Goal: Task Accomplishment & Management: Complete application form

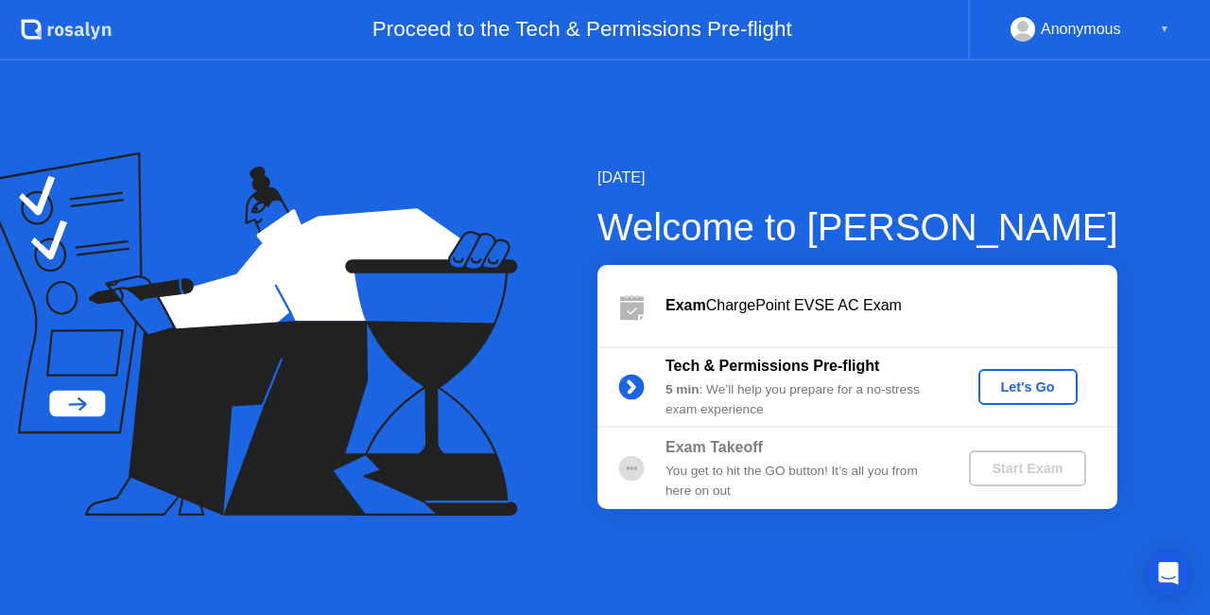
click at [996, 382] on div "Let's Go" at bounding box center [1028, 386] width 84 height 15
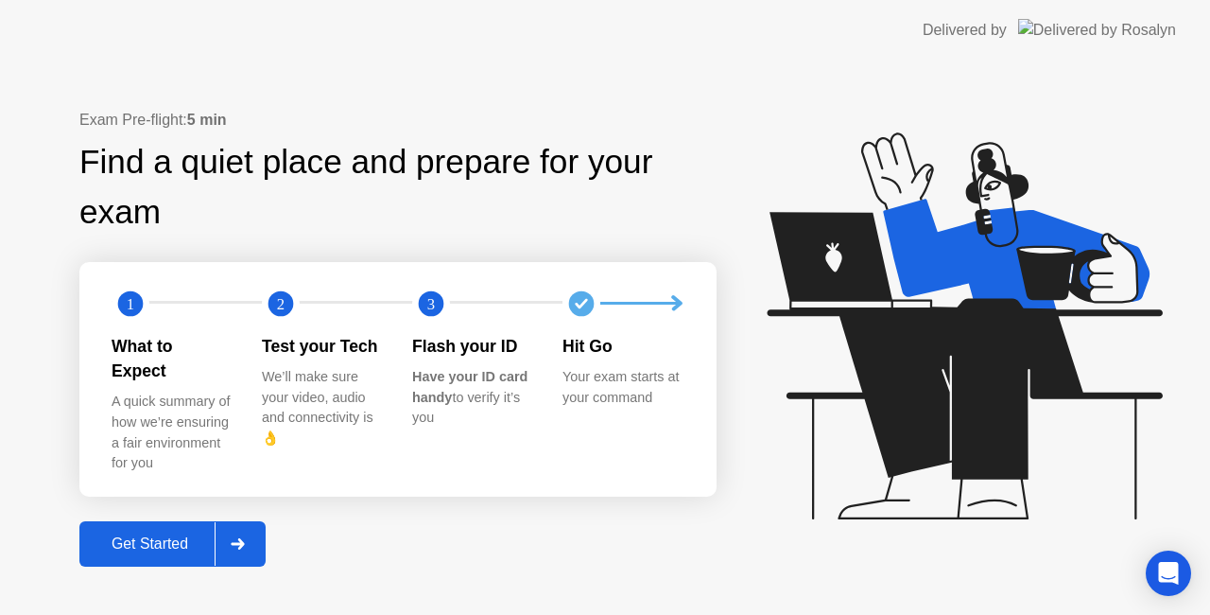
click at [203, 535] on div "Get Started" at bounding box center [150, 543] width 130 height 17
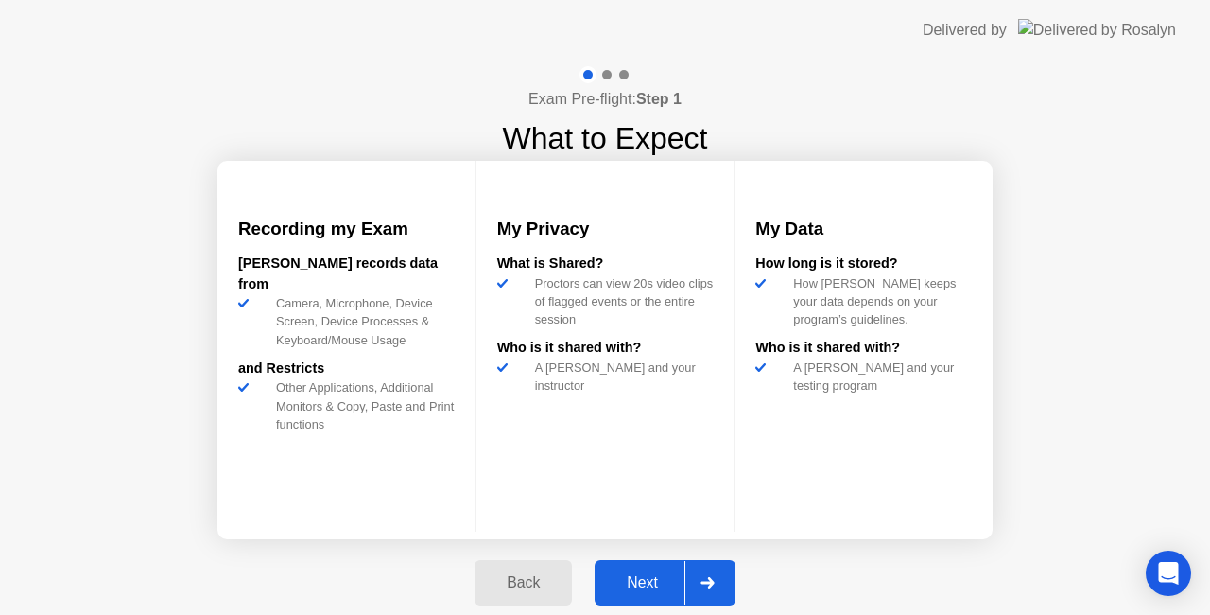
click at [635, 583] on div "Next" at bounding box center [642, 582] width 84 height 17
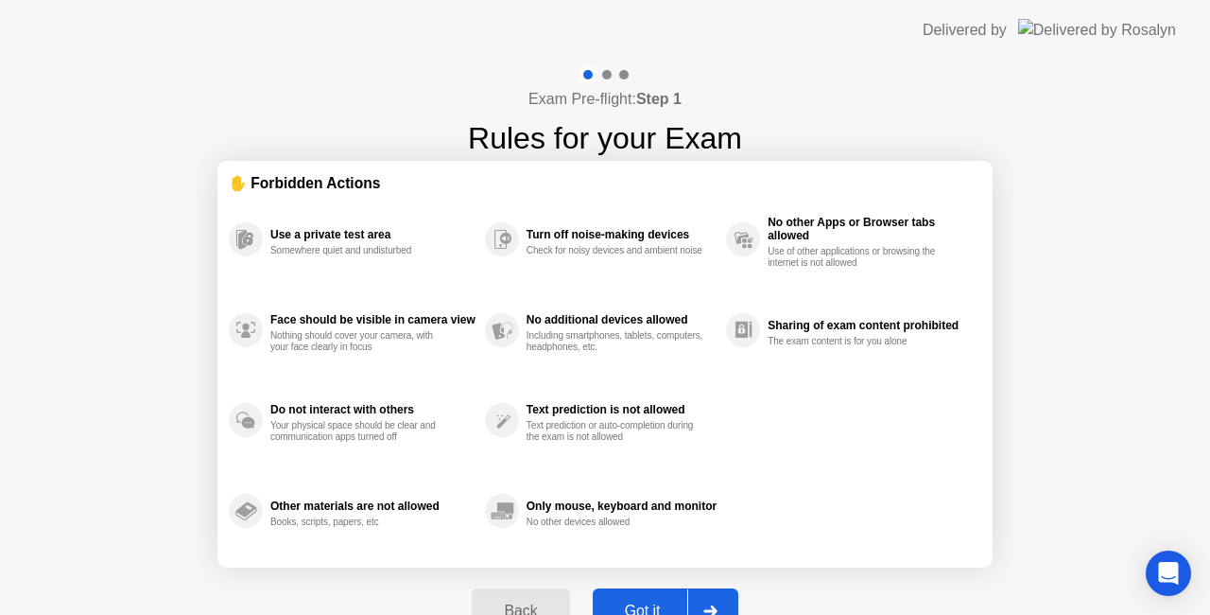
click at [634, 605] on div "Got it" at bounding box center [643, 610] width 89 height 17
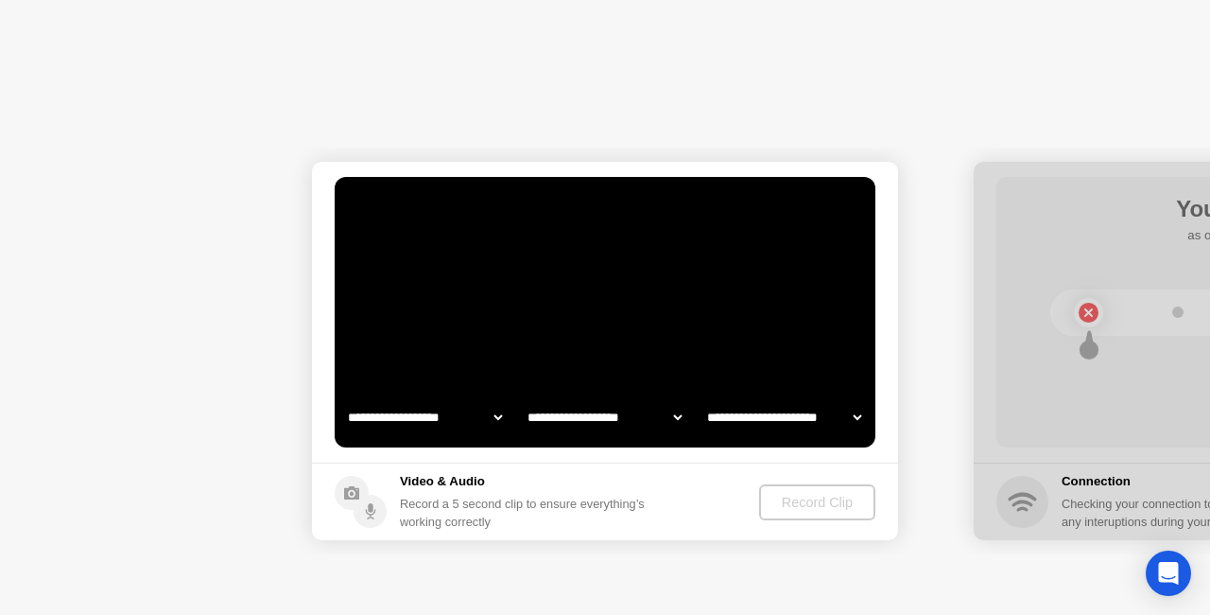
select select "**********"
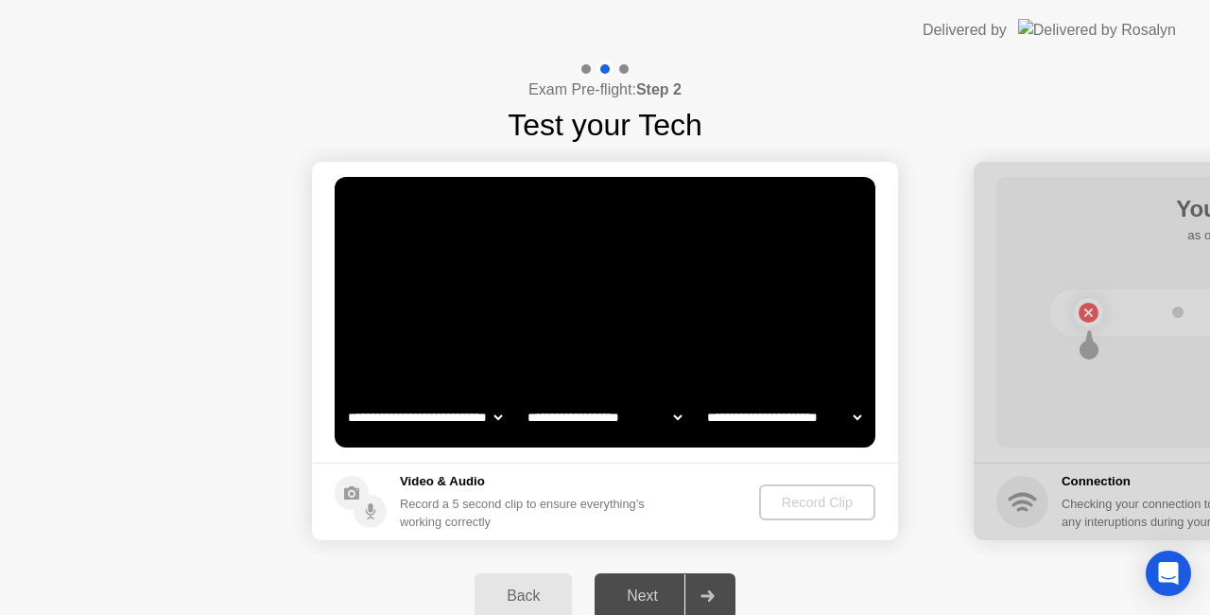
click at [808, 495] on div "Record Clip" at bounding box center [817, 502] width 101 height 15
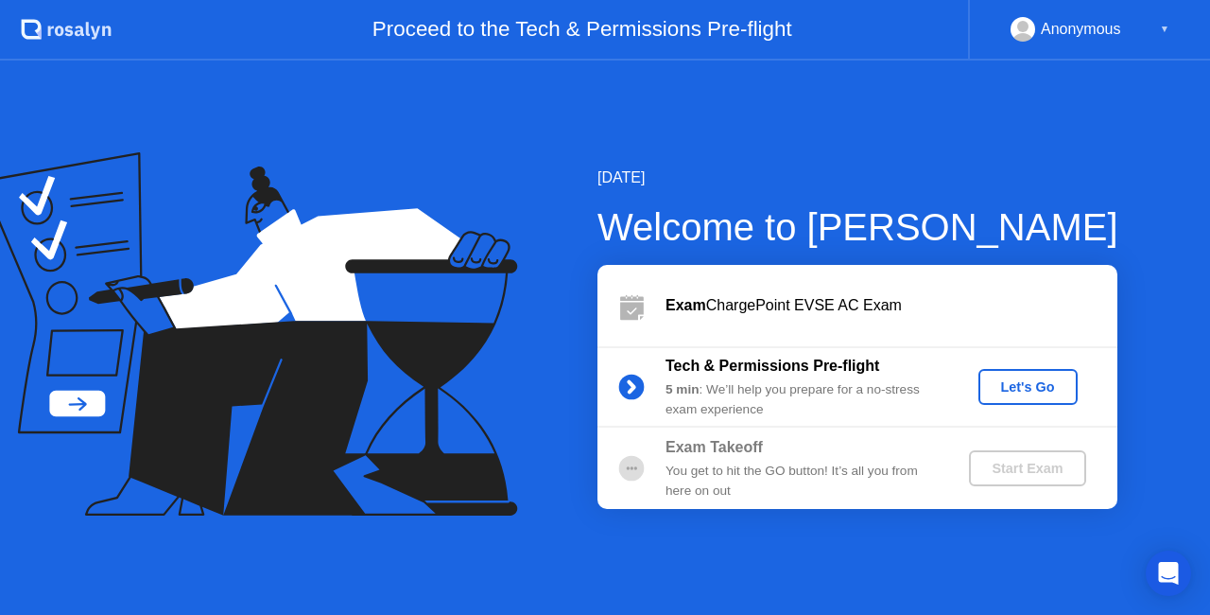
click at [998, 383] on div "Let's Go" at bounding box center [1028, 386] width 84 height 15
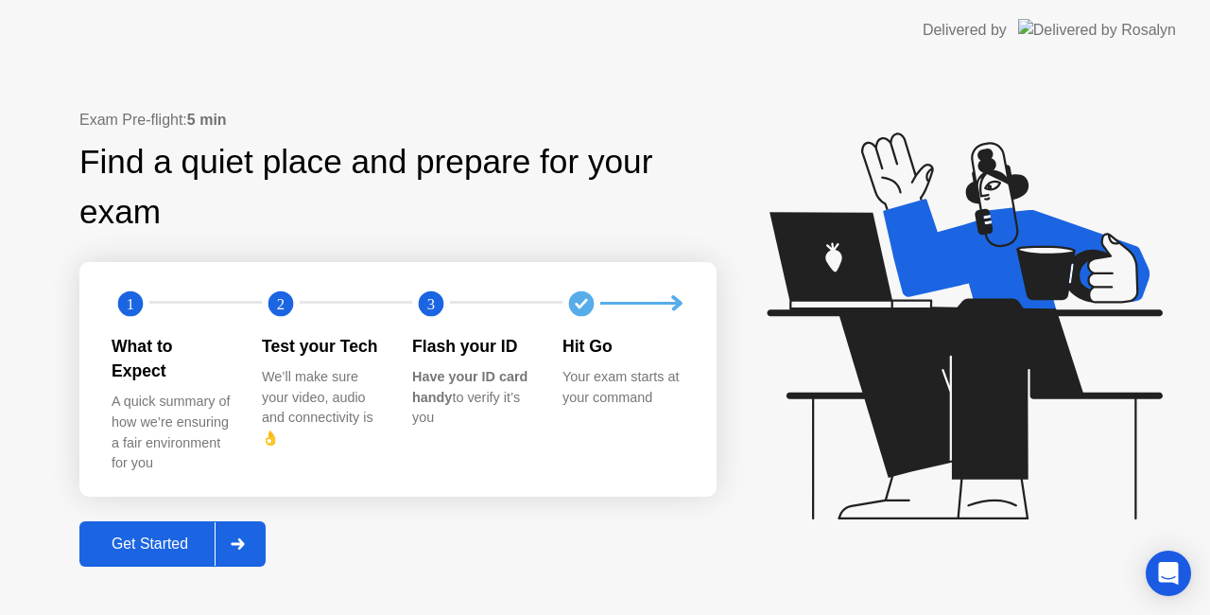
click at [237, 522] on div at bounding box center [237, 543] width 45 height 43
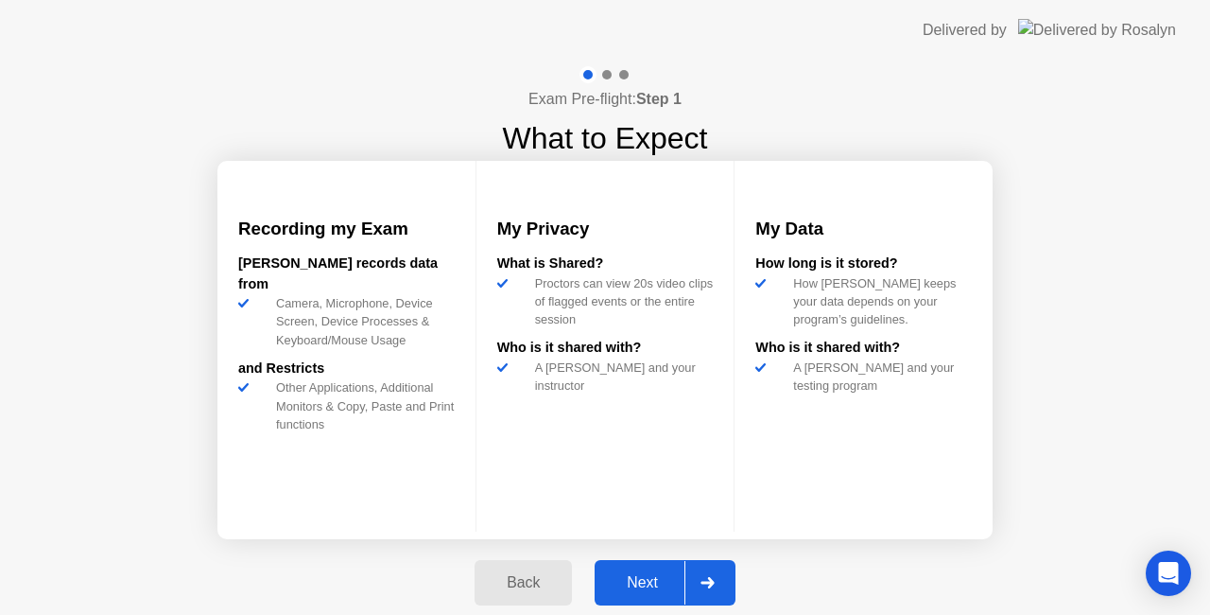
click at [634, 567] on button "Next" at bounding box center [665, 582] width 141 height 45
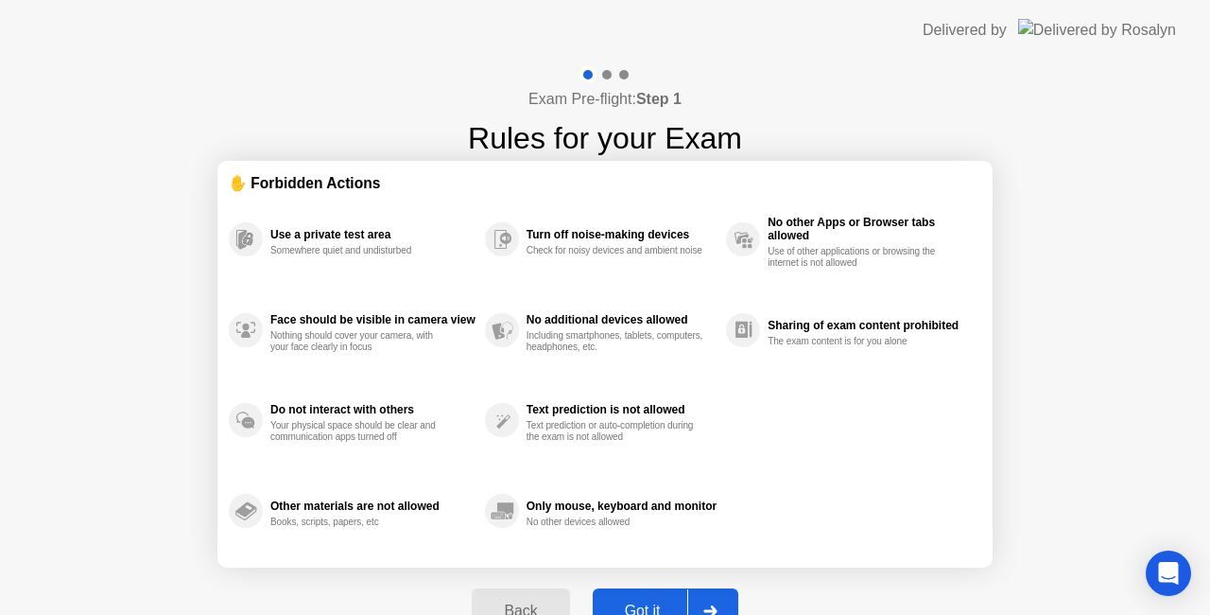
click at [634, 567] on div "Back Got it" at bounding box center [605, 610] width 288 height 87
click at [635, 605] on div "Got it" at bounding box center [643, 610] width 89 height 17
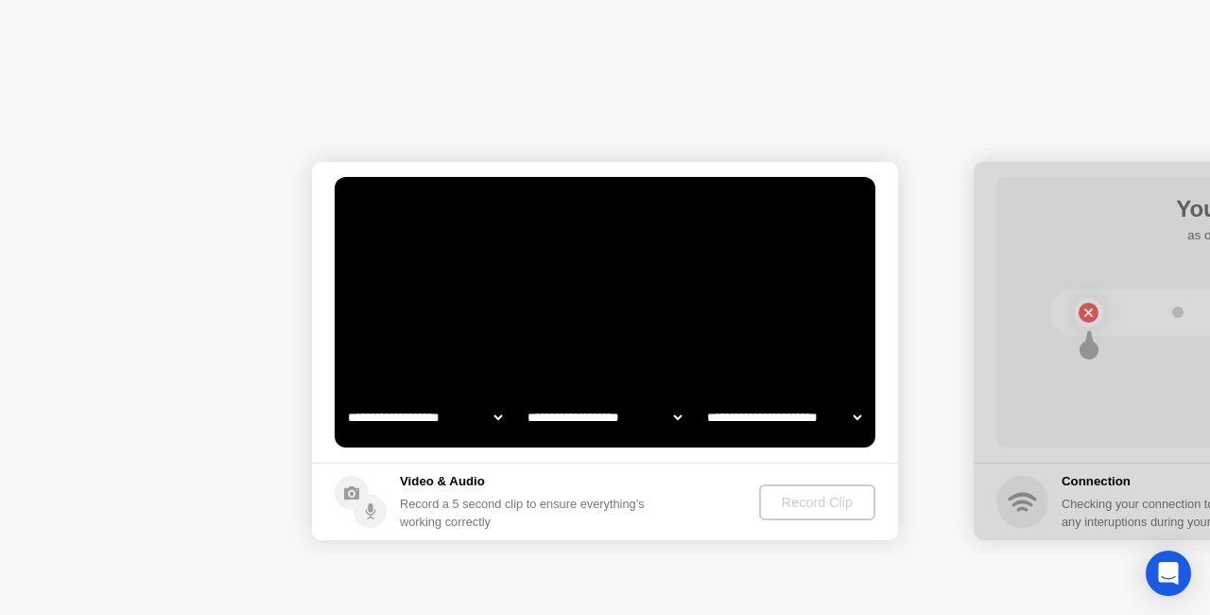
select select "**********"
select select "*******"
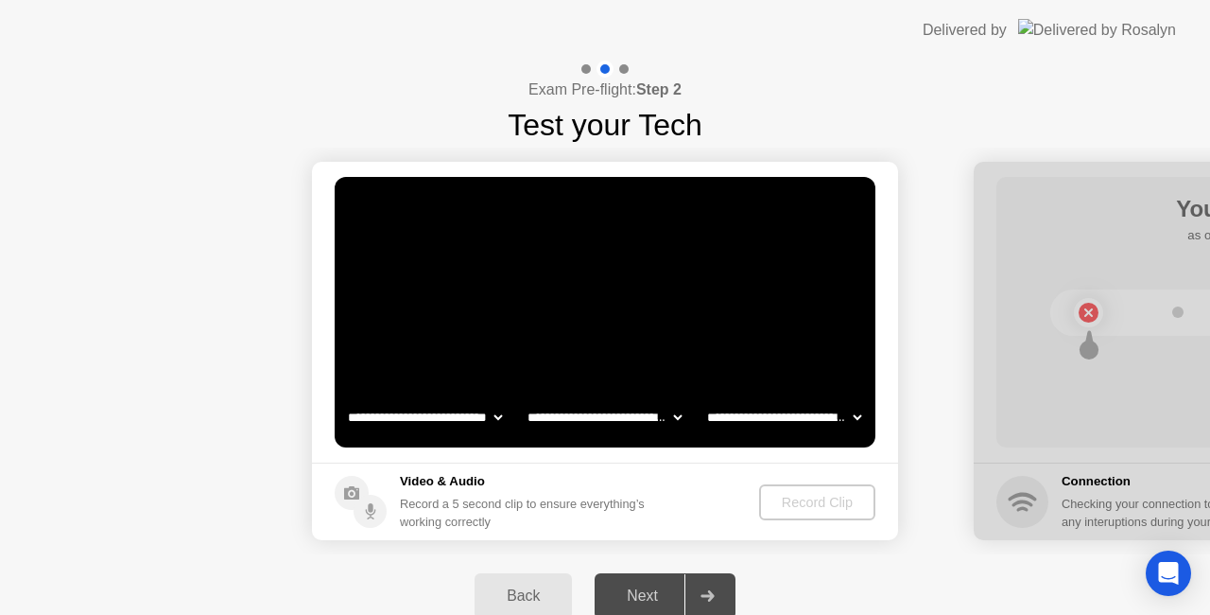
click at [716, 583] on div at bounding box center [707, 595] width 45 height 43
click at [718, 584] on div at bounding box center [707, 595] width 45 height 43
click at [811, 510] on div "Record Clip" at bounding box center [818, 502] width 101 height 15
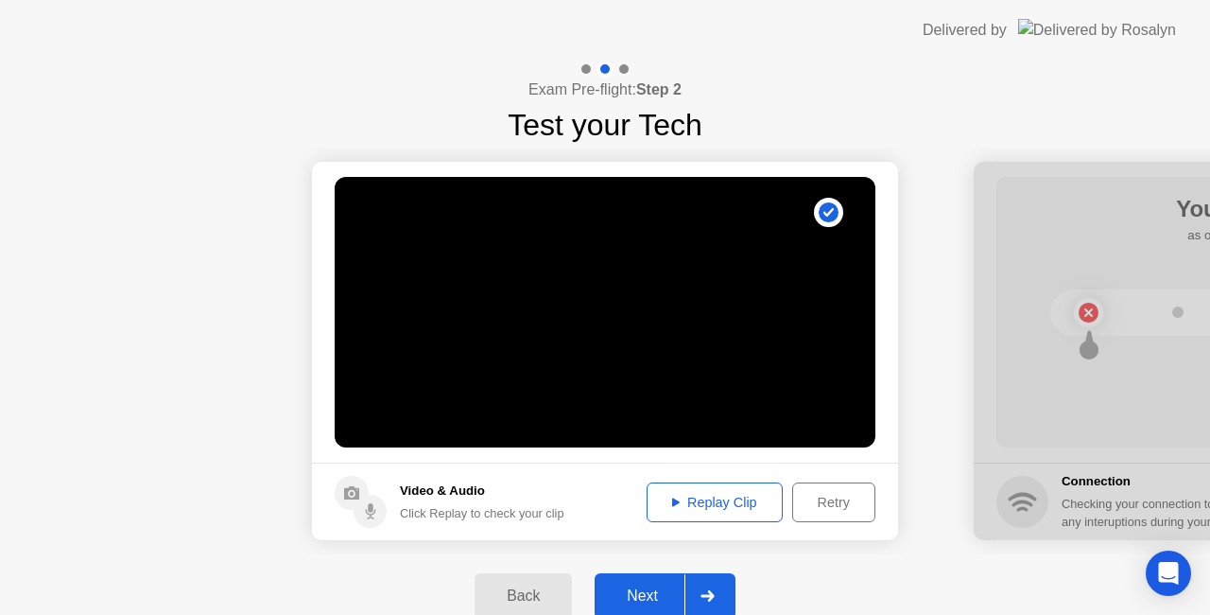
click at [720, 586] on div at bounding box center [707, 595] width 45 height 43
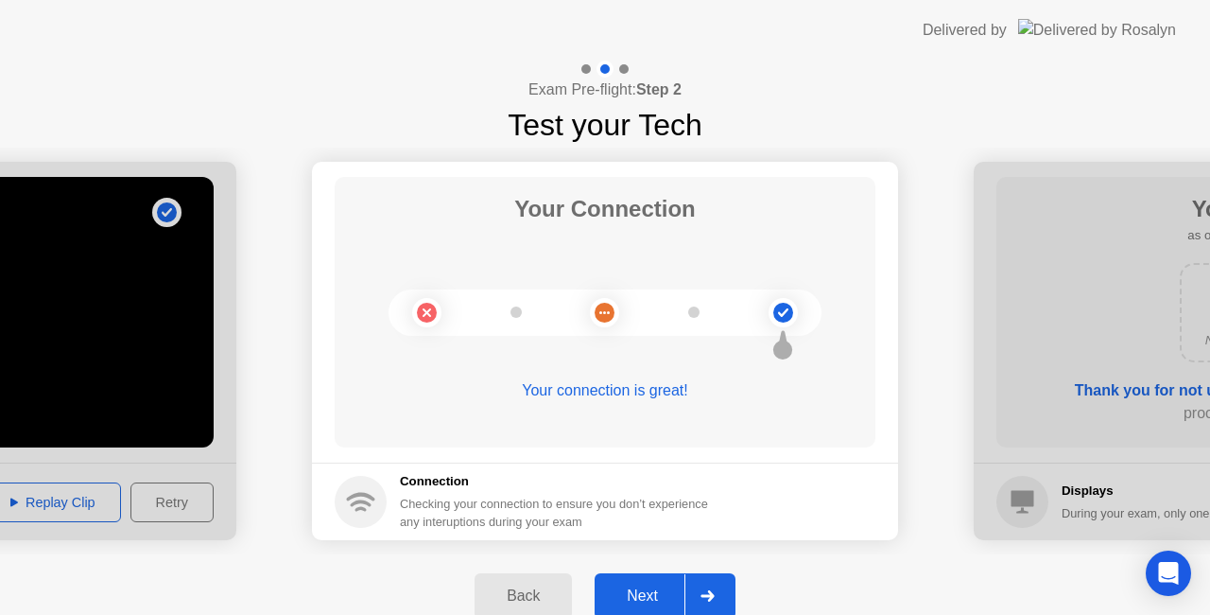
click at [658, 592] on div "Next" at bounding box center [642, 595] width 84 height 17
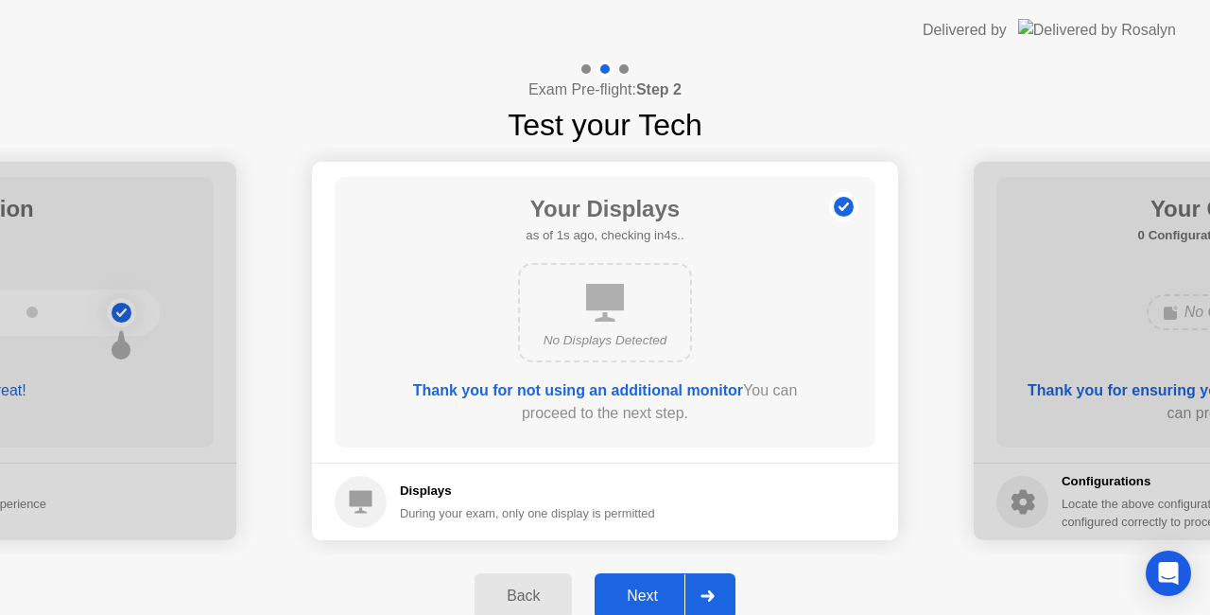
click at [647, 598] on div "Next" at bounding box center [642, 595] width 84 height 17
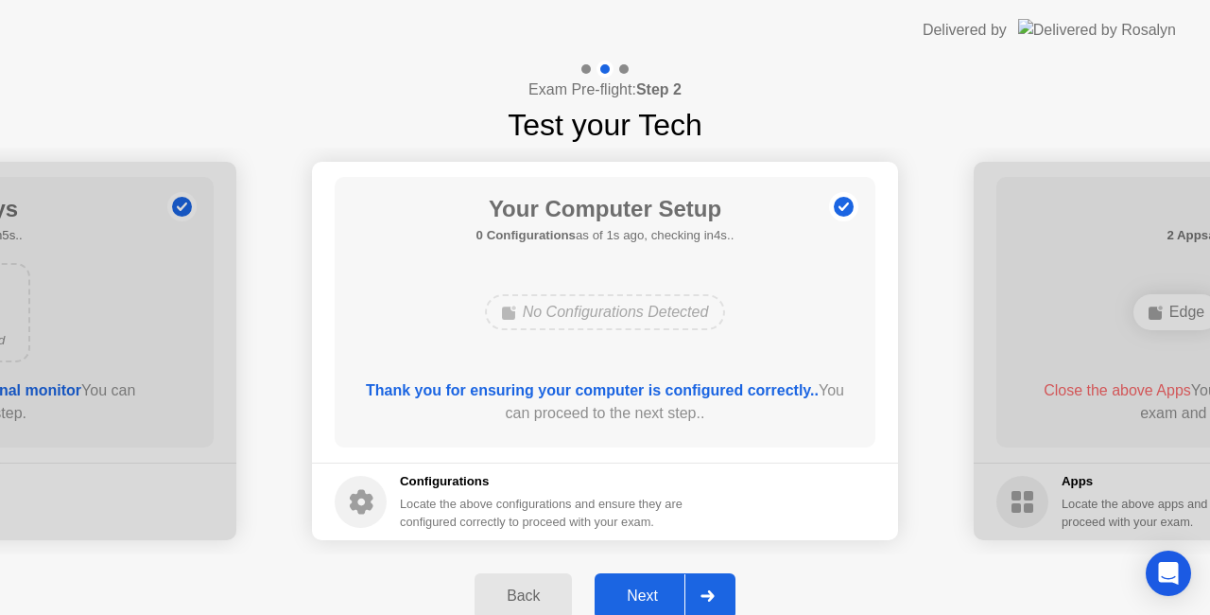
click at [647, 598] on div "Next" at bounding box center [642, 595] width 84 height 17
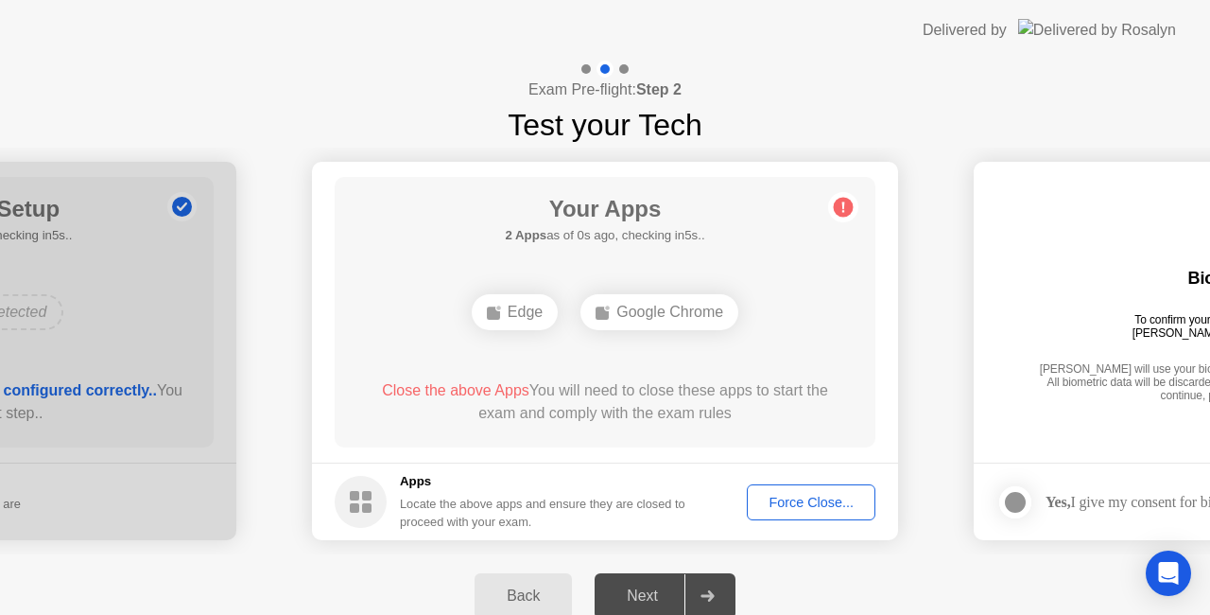
click at [800, 505] on div "Force Close..." at bounding box center [811, 502] width 115 height 15
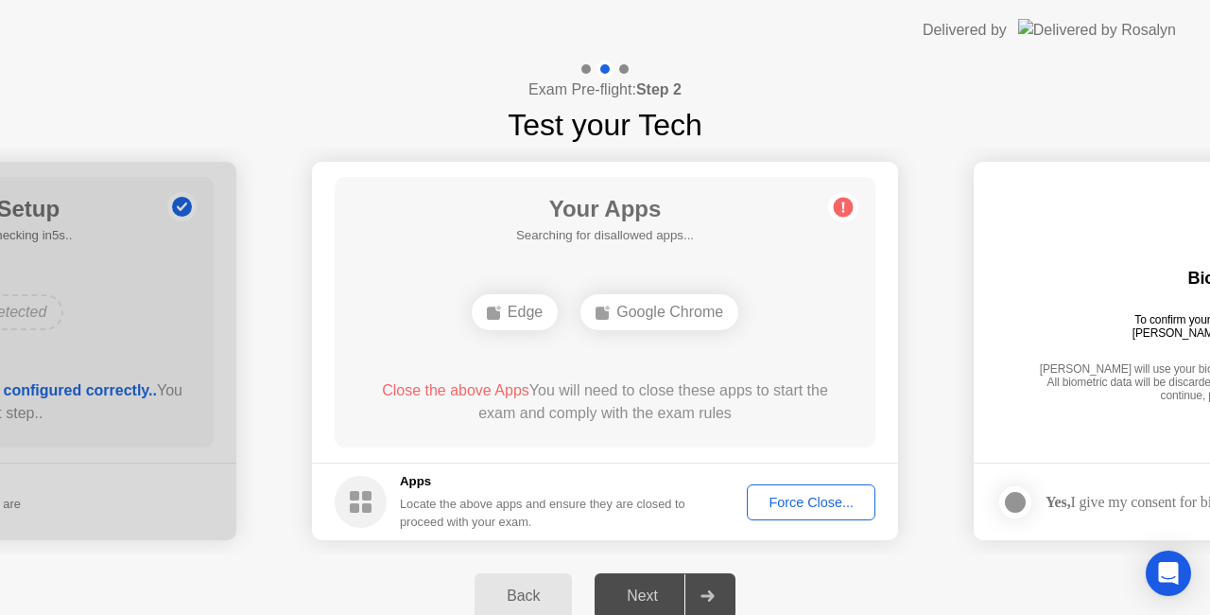
click at [777, 496] on div "Force Close..." at bounding box center [811, 502] width 115 height 15
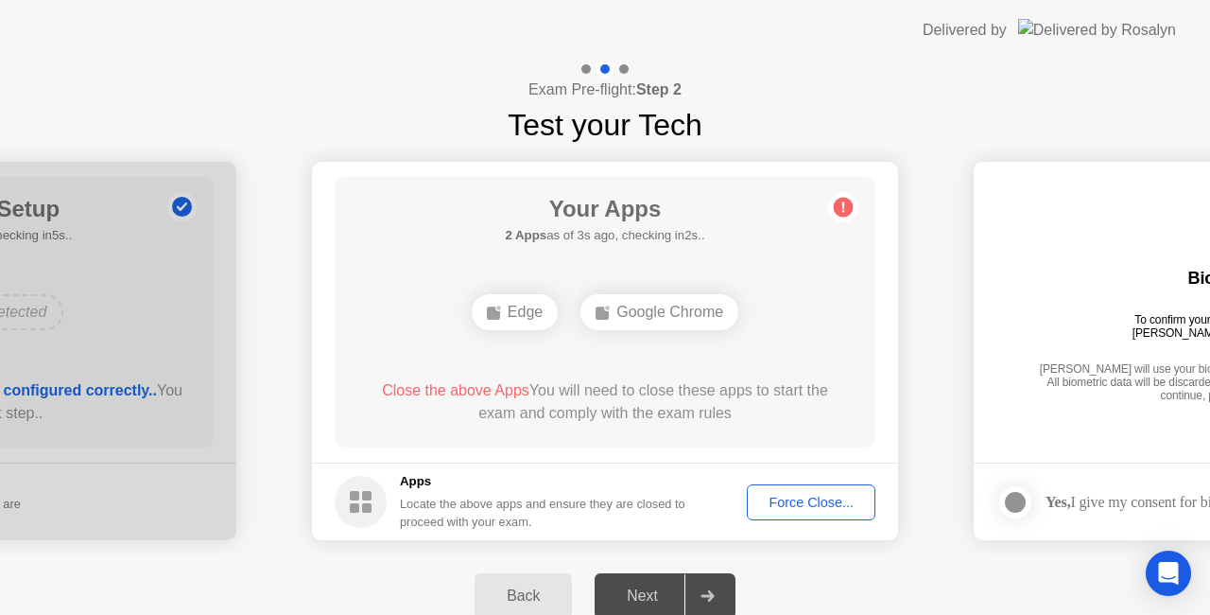
click at [774, 510] on div "Force Close..." at bounding box center [811, 502] width 115 height 15
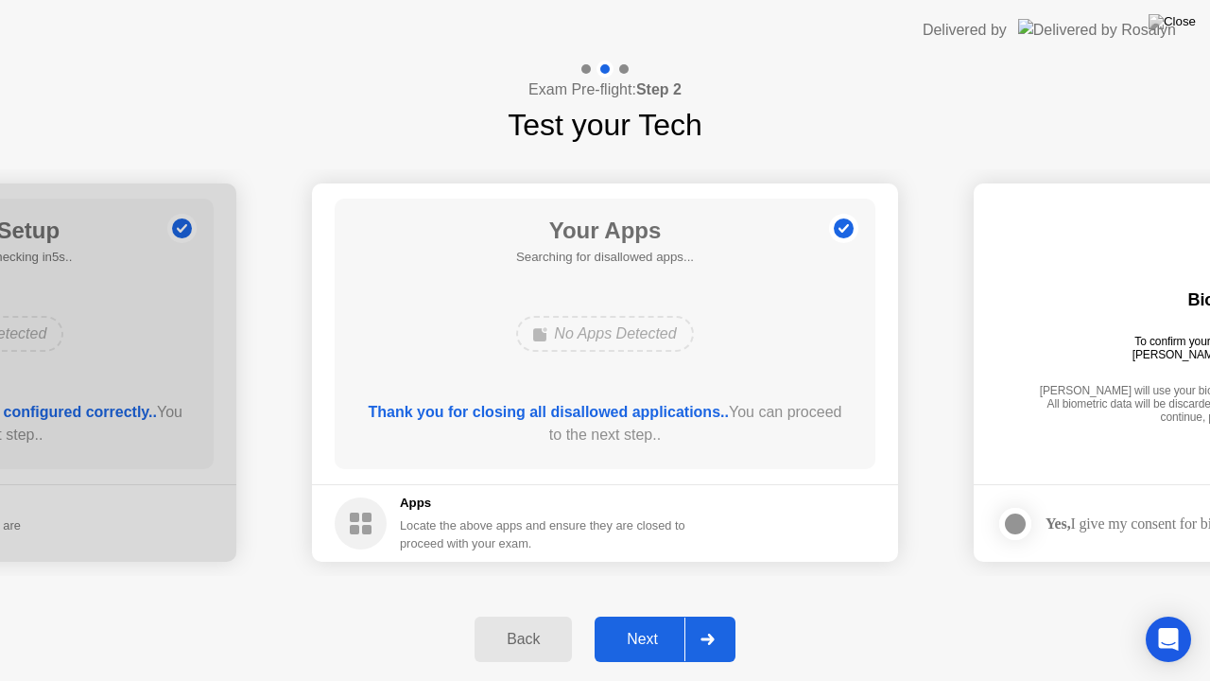
click at [726, 614] on div at bounding box center [707, 639] width 45 height 43
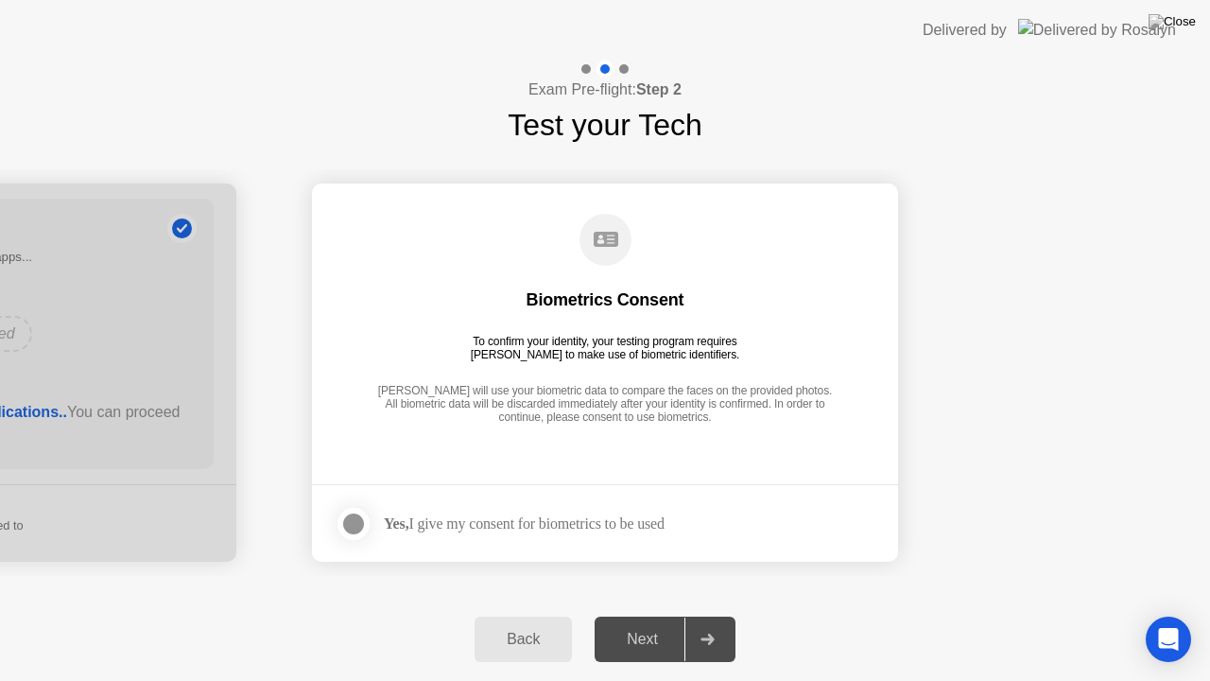
click at [708, 614] on icon at bounding box center [708, 639] width 14 height 11
click at [363, 521] on div at bounding box center [353, 524] width 23 height 23
click at [627, 614] on div "Next" at bounding box center [642, 639] width 84 height 17
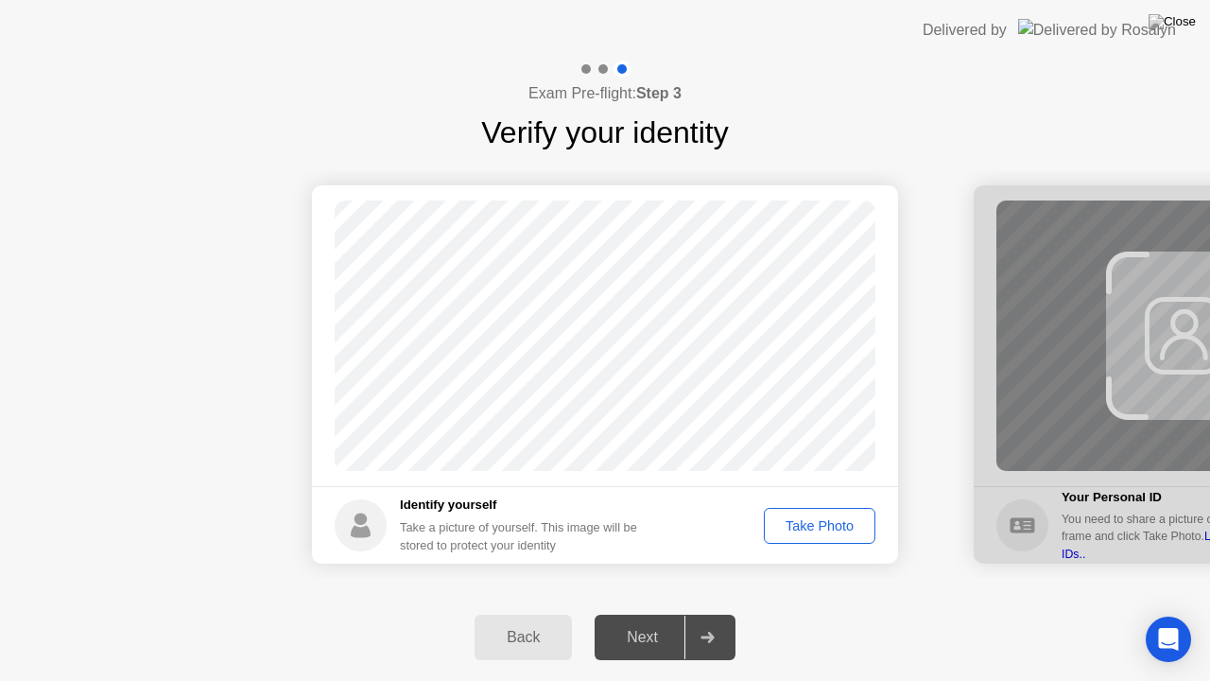
click at [800, 530] on div "Take Photo" at bounding box center [820, 525] width 98 height 15
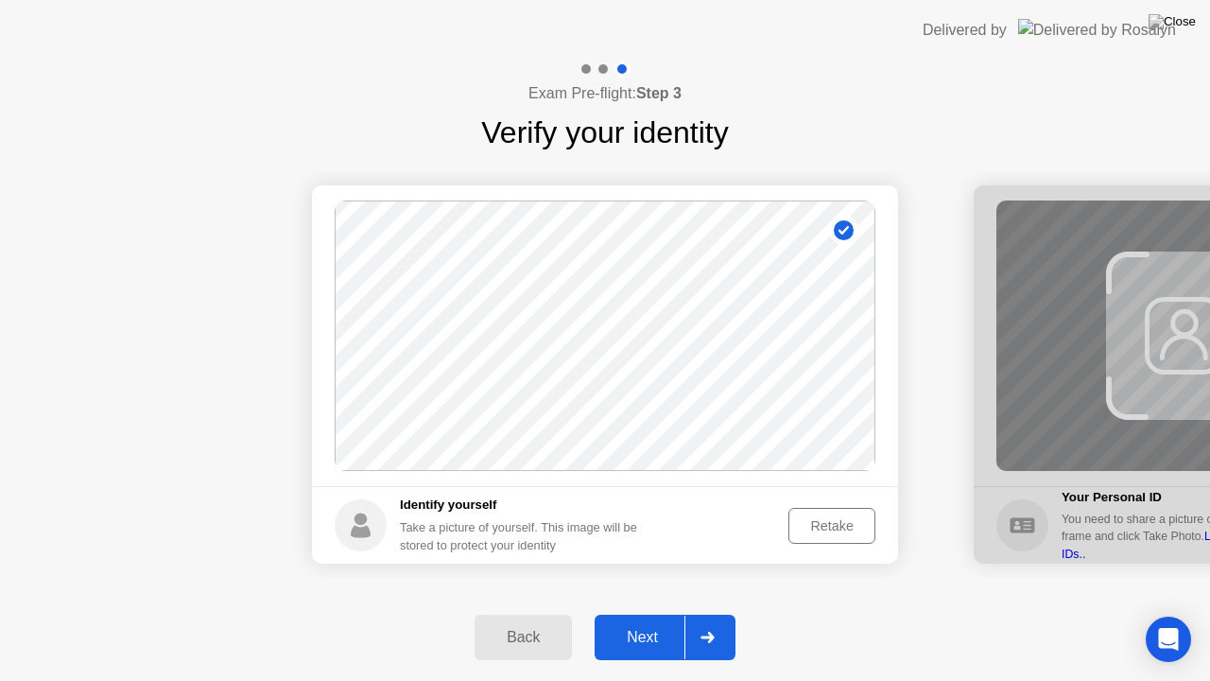
click at [695, 614] on div at bounding box center [707, 637] width 45 height 43
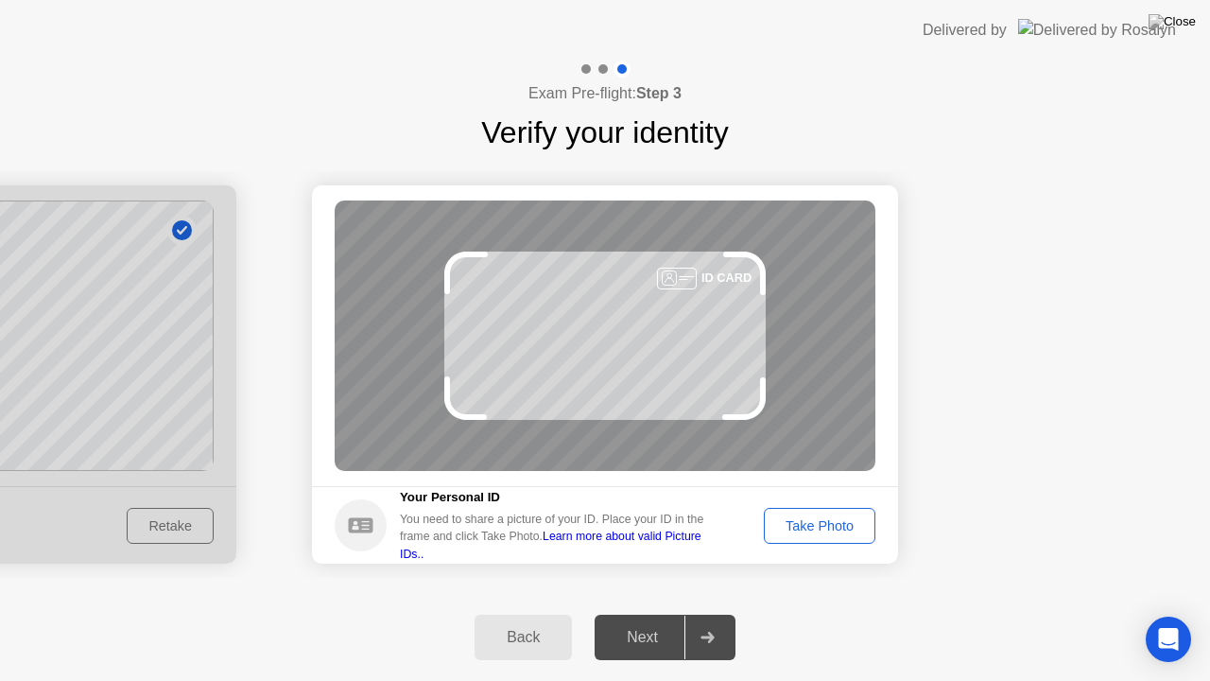
click at [826, 533] on div "Take Photo" at bounding box center [820, 525] width 98 height 15
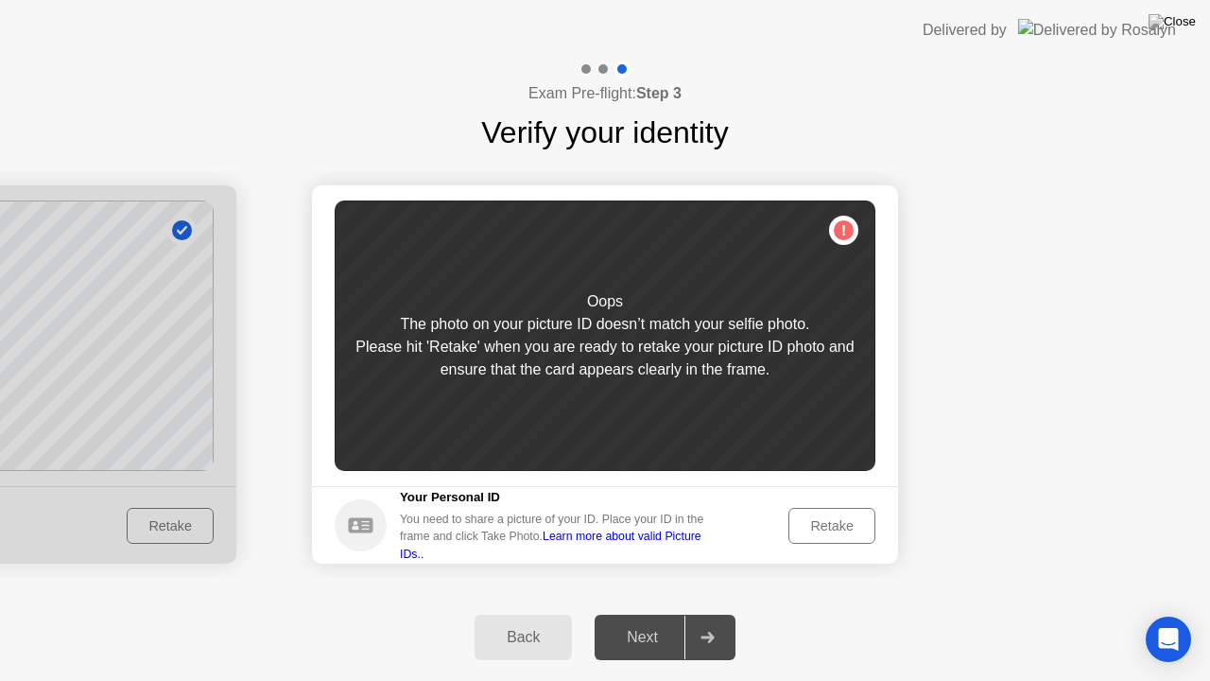
click at [826, 533] on div "Retake" at bounding box center [832, 525] width 74 height 15
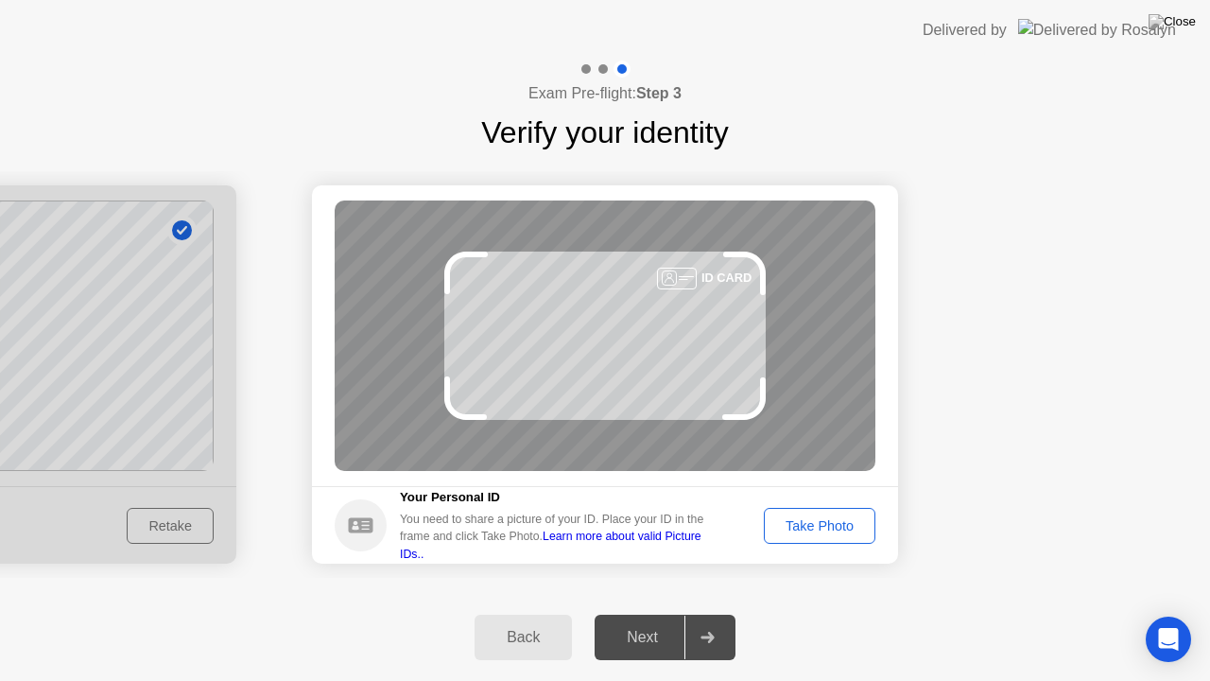
click at [826, 533] on div "Take Photo" at bounding box center [820, 525] width 98 height 15
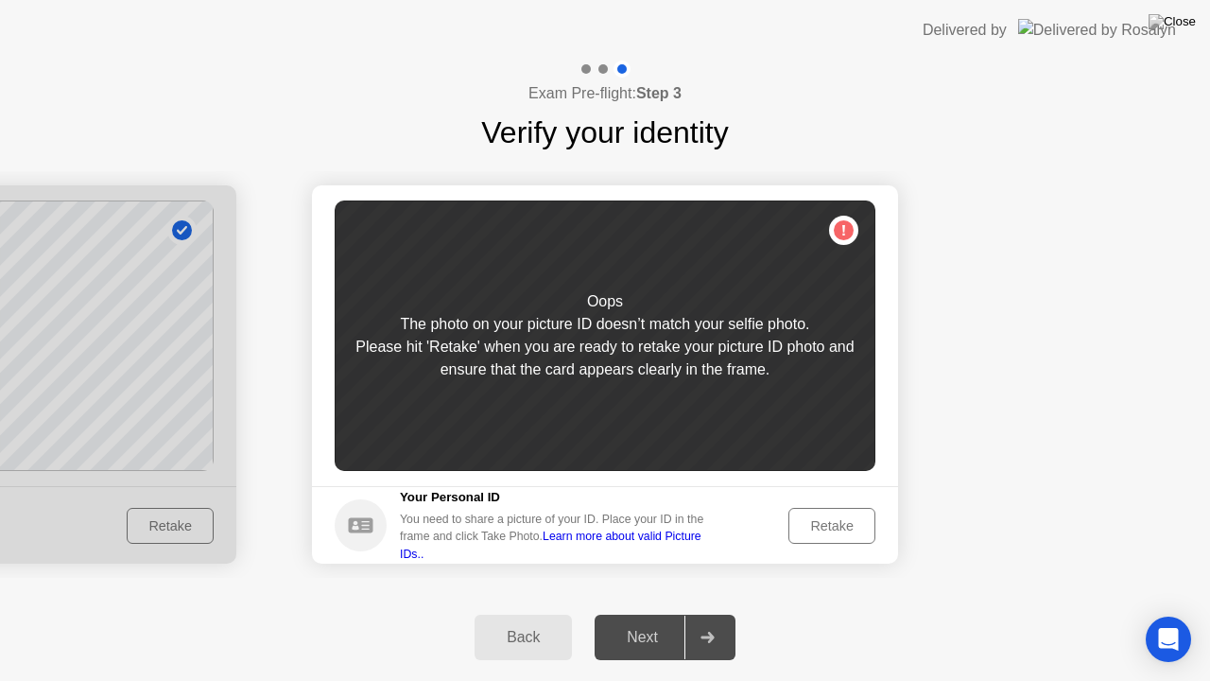
click at [843, 530] on div "Retake" at bounding box center [832, 525] width 74 height 15
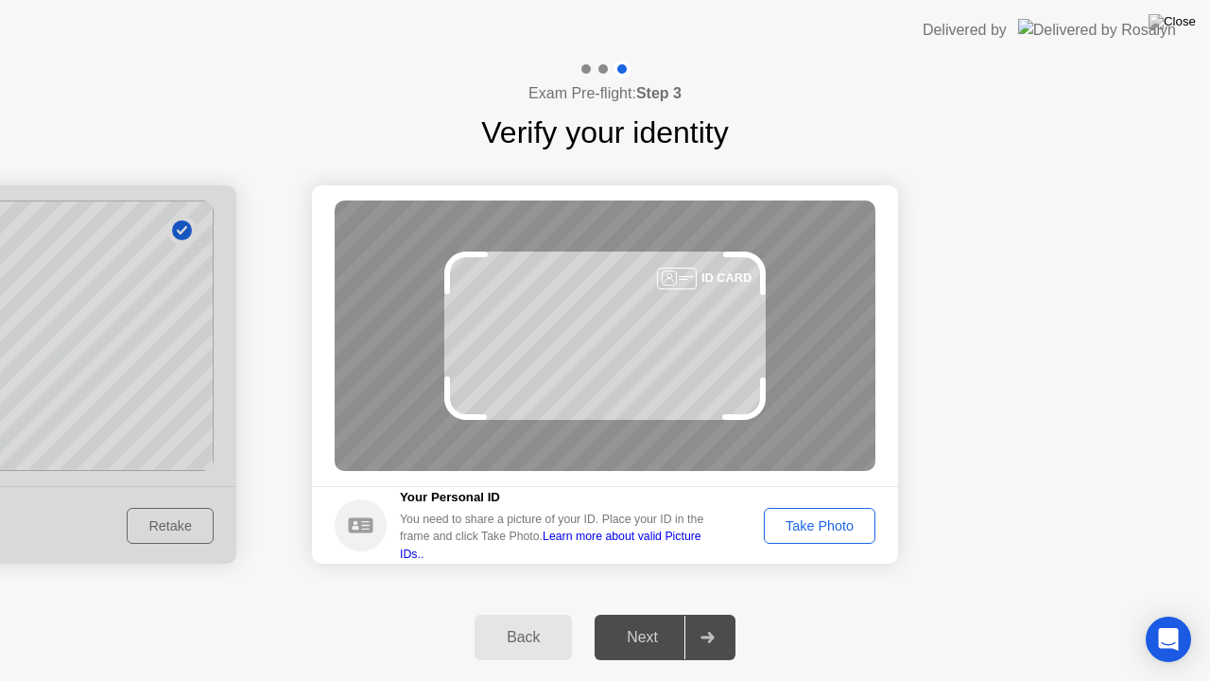
click at [843, 530] on div "Take Photo" at bounding box center [820, 525] width 98 height 15
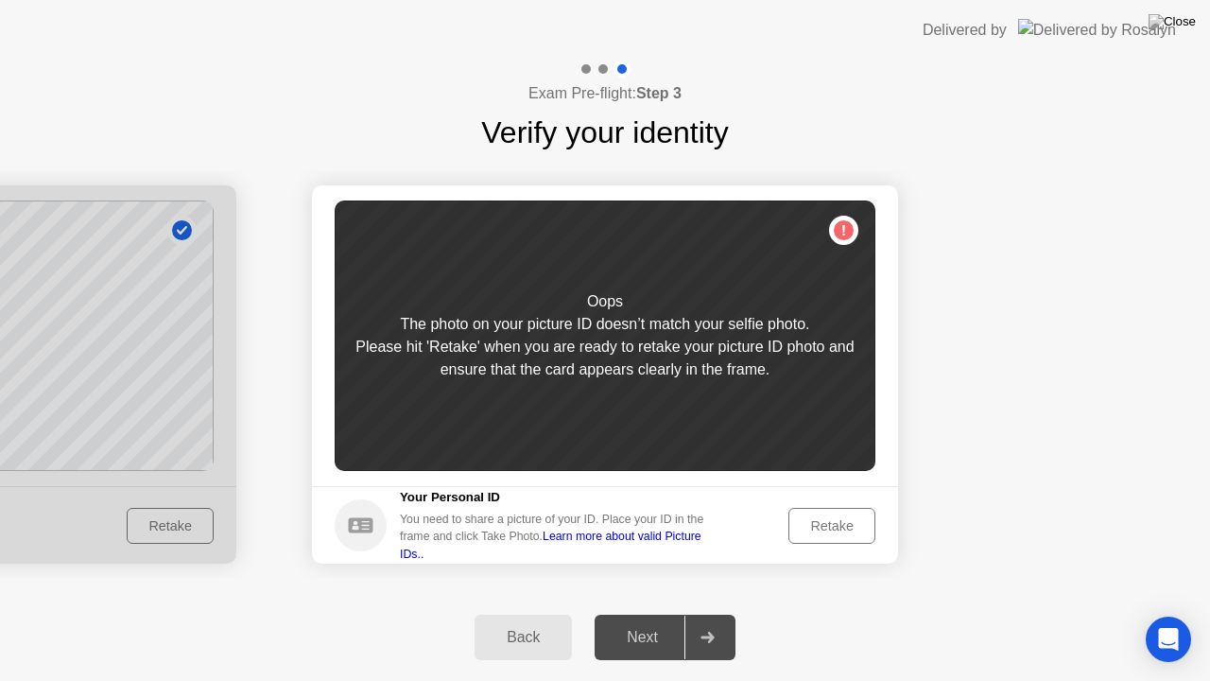
click at [843, 530] on div "Retake" at bounding box center [832, 525] width 74 height 15
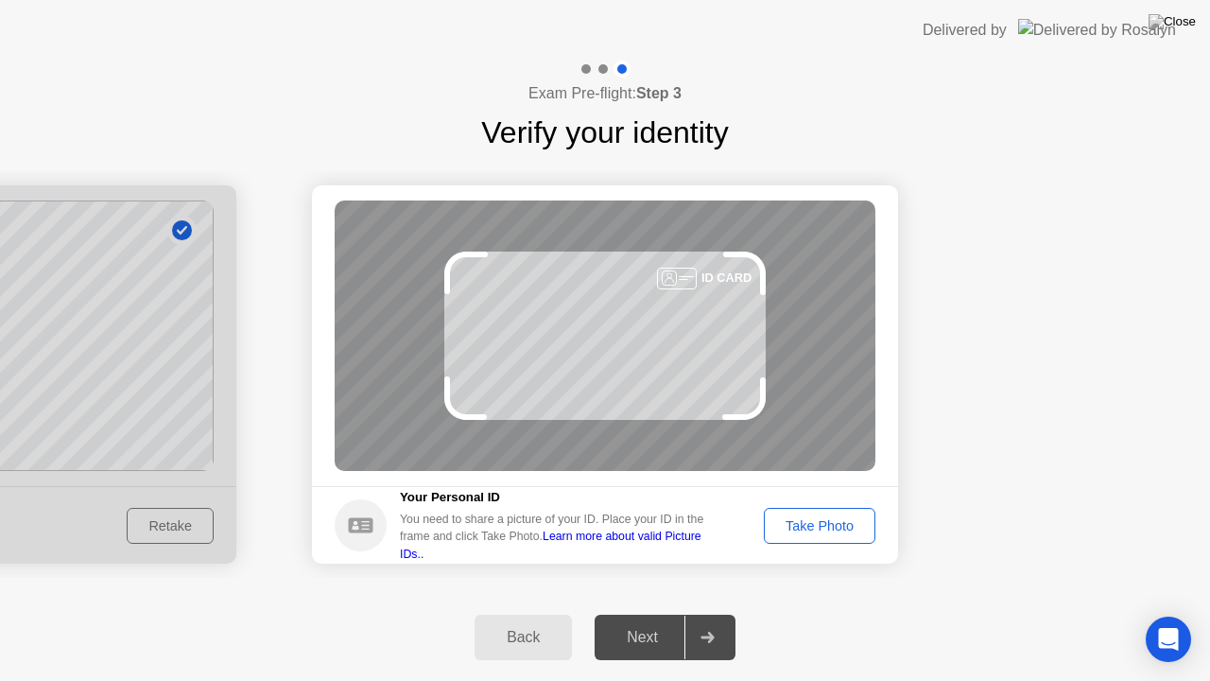
click at [843, 530] on div "Take Photo" at bounding box center [820, 525] width 98 height 15
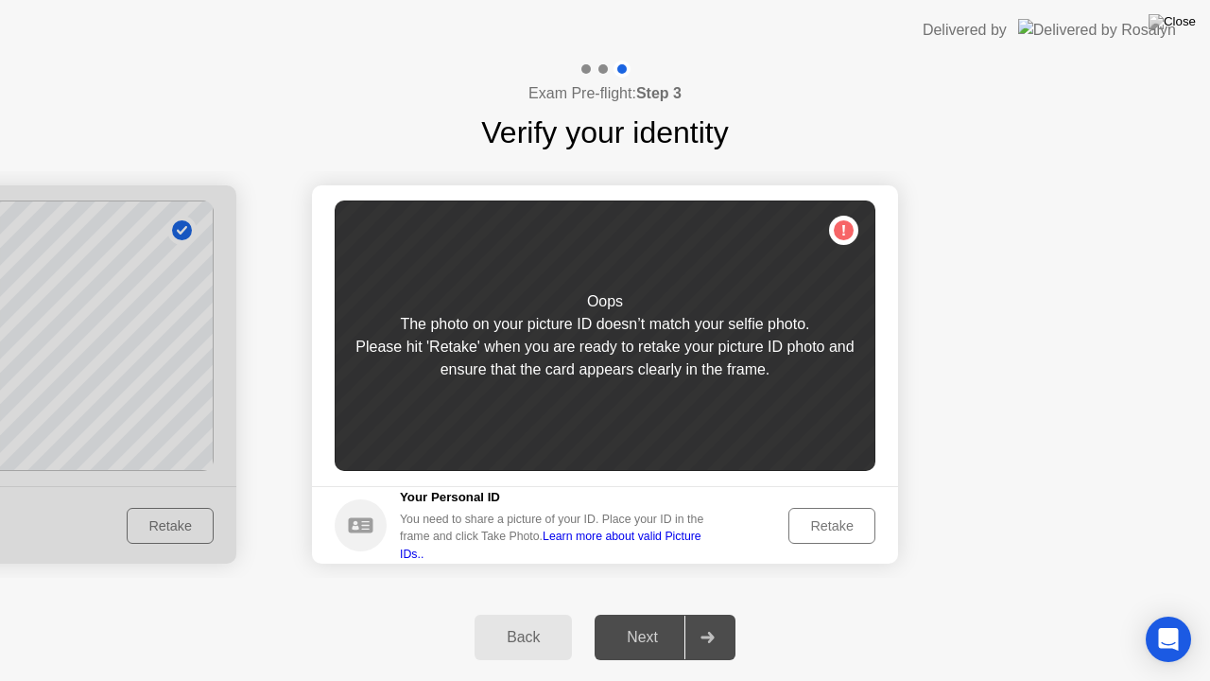
click at [843, 530] on div "Retake" at bounding box center [832, 525] width 74 height 15
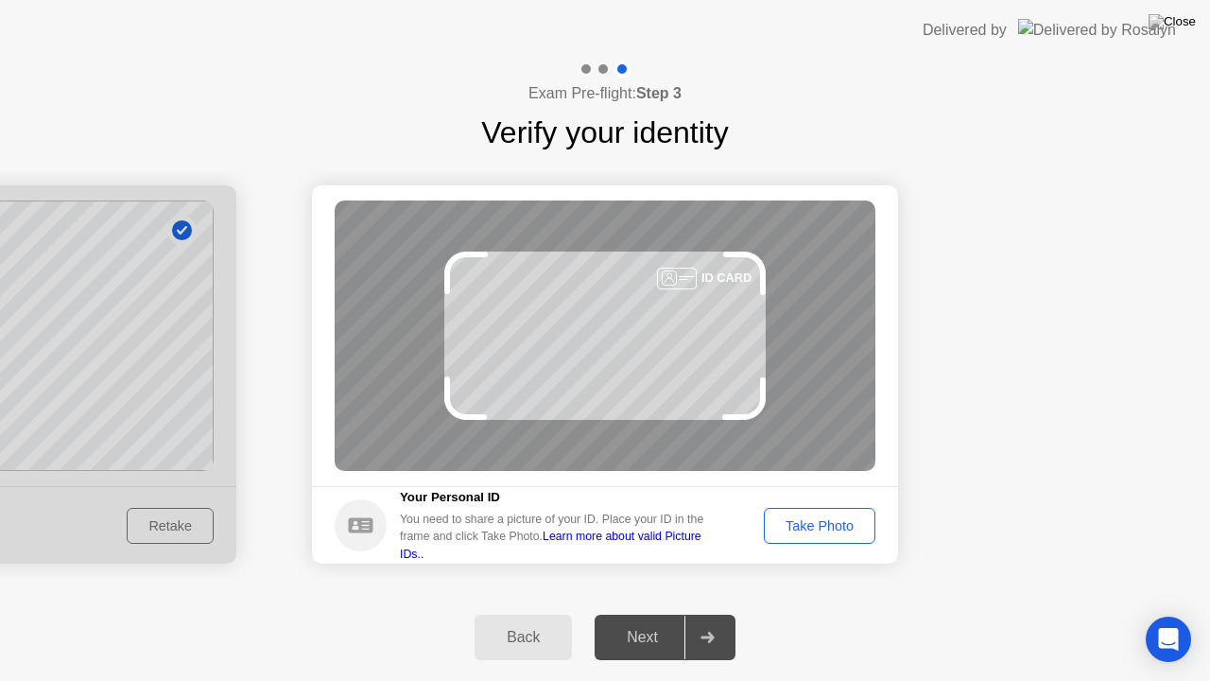
click at [843, 530] on div "Take Photo" at bounding box center [820, 525] width 98 height 15
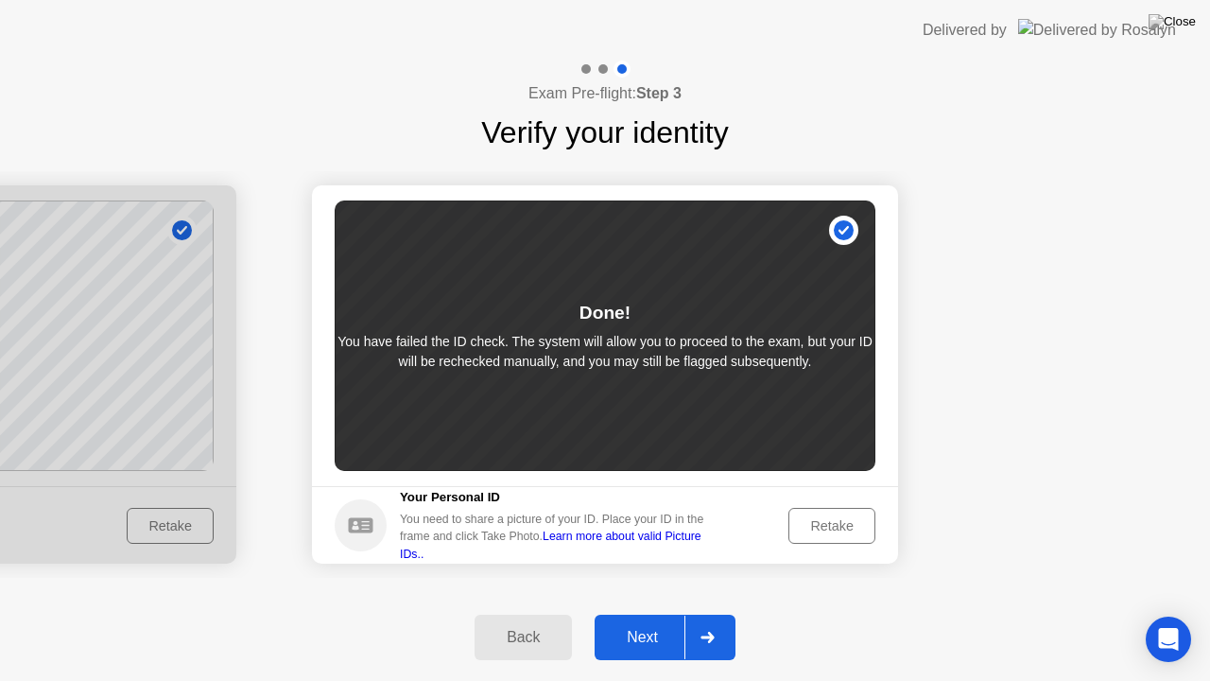
click at [653, 614] on div "Next" at bounding box center [642, 637] width 84 height 17
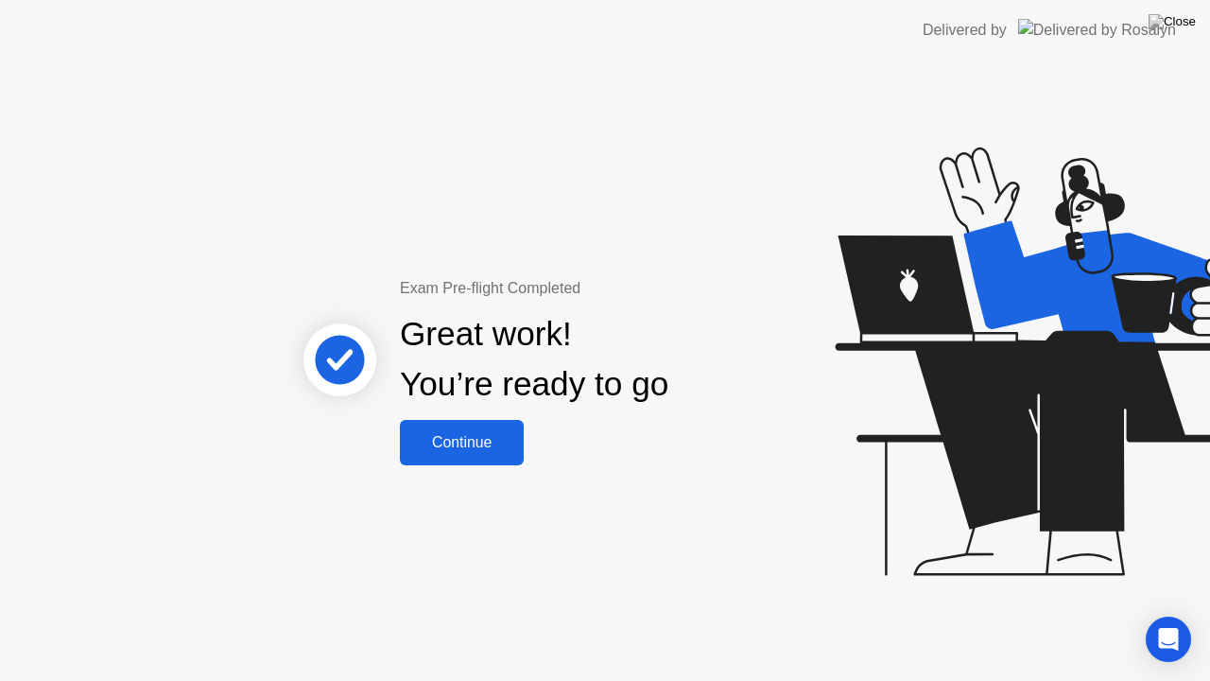
click at [518, 447] on div "Continue" at bounding box center [462, 442] width 113 height 17
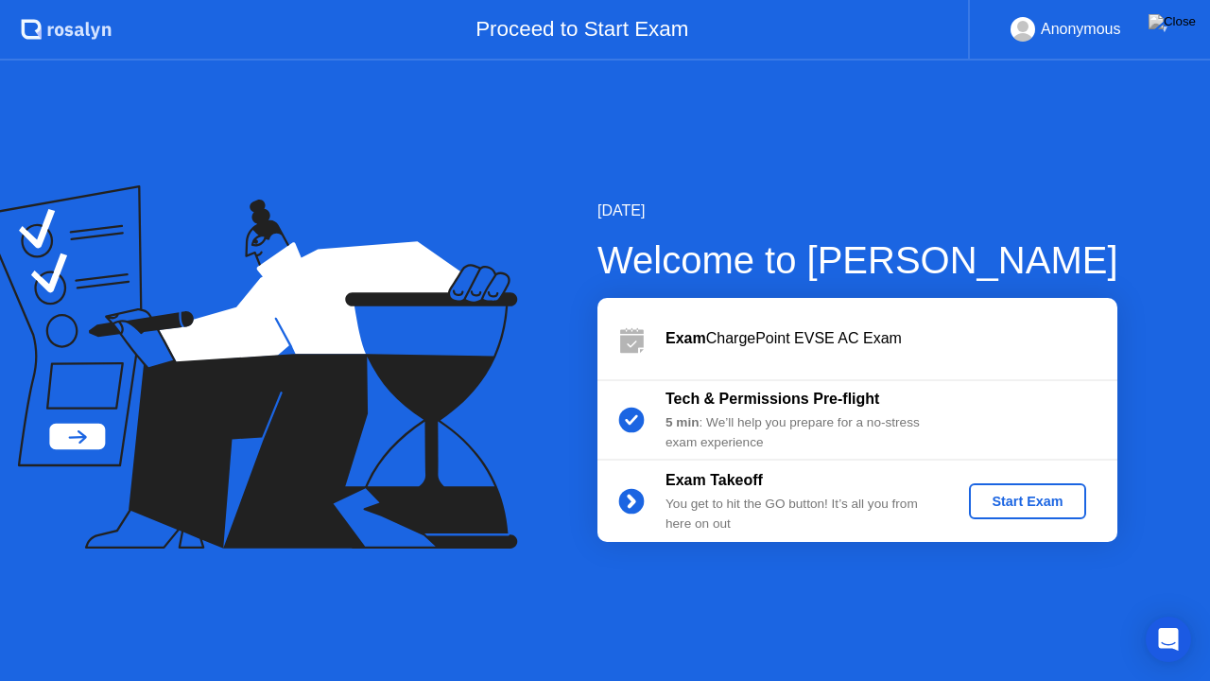
click at [1010, 513] on button "Start Exam" at bounding box center [1027, 501] width 116 height 36
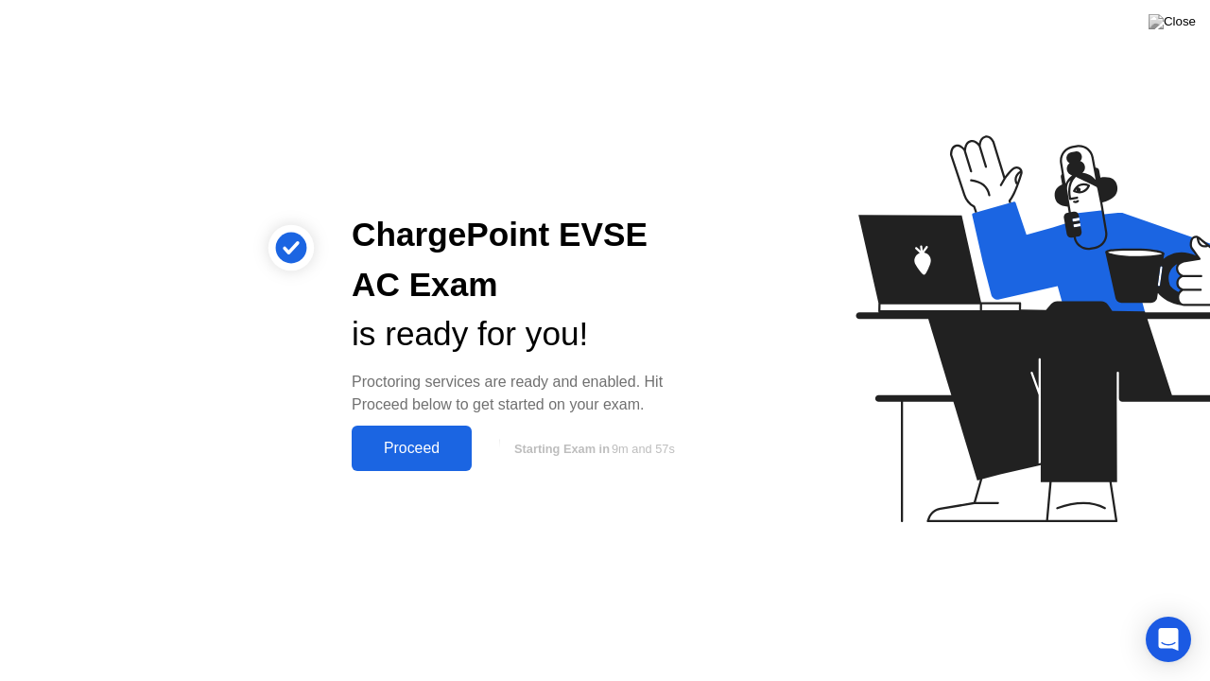
click at [457, 443] on div "Proceed" at bounding box center [411, 448] width 109 height 17
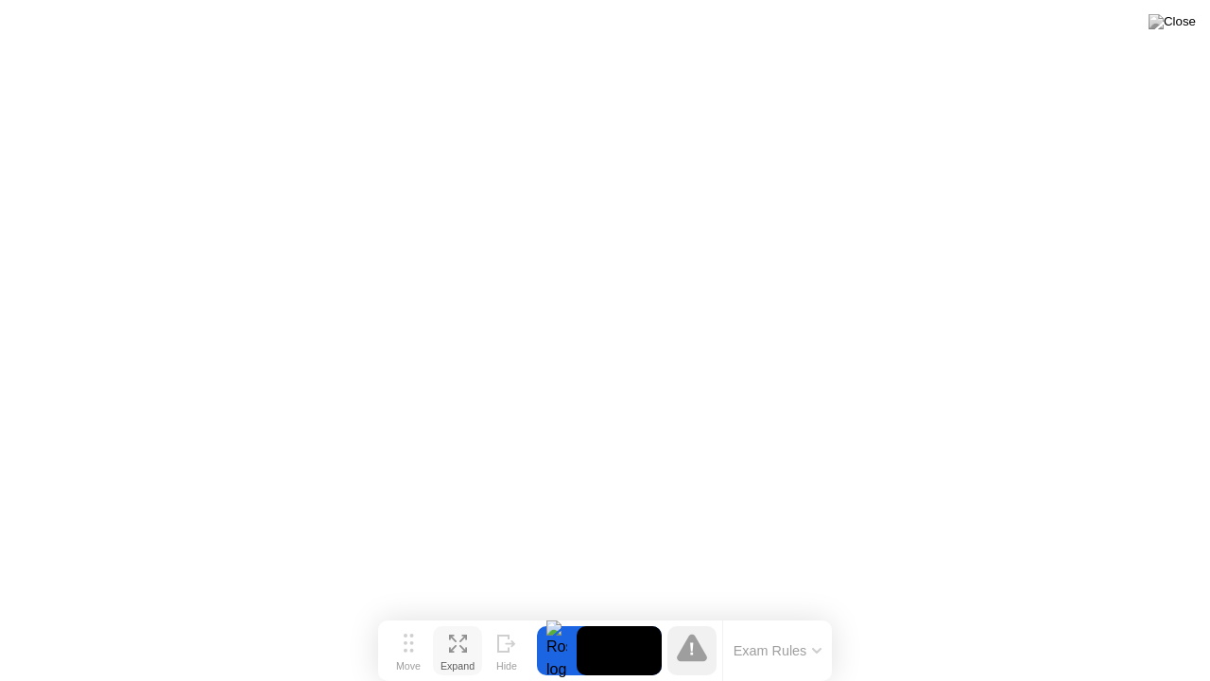
click at [456, 614] on div "Expand" at bounding box center [458, 665] width 34 height 11
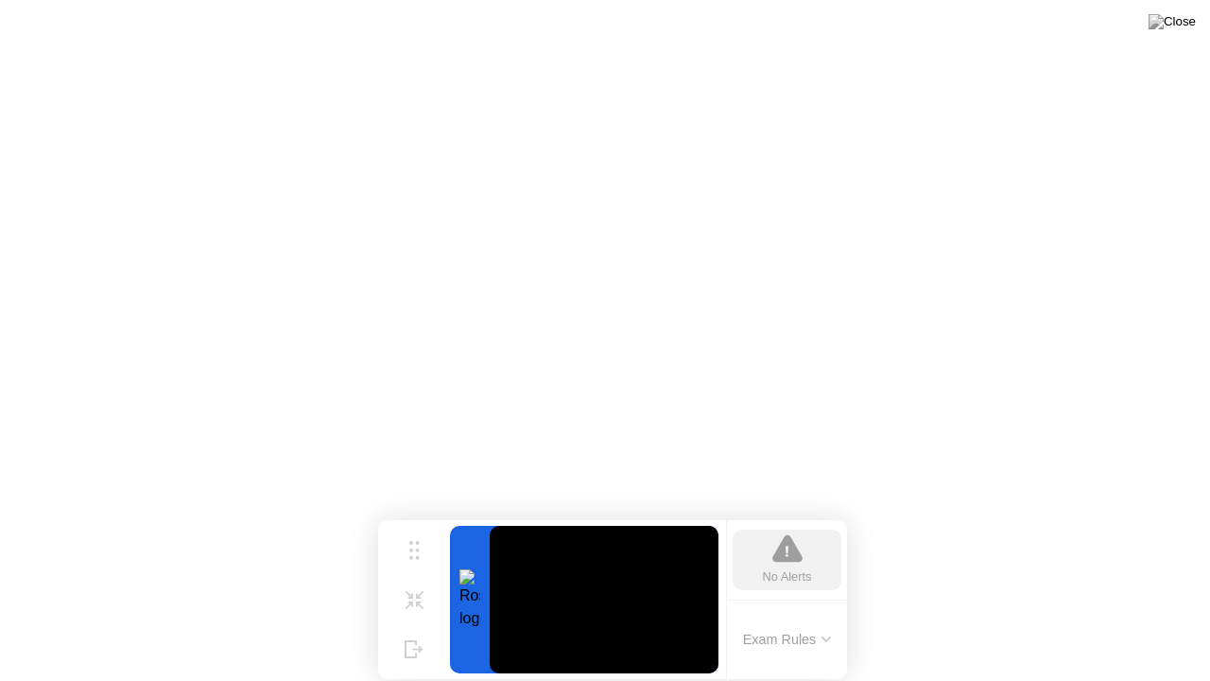
click at [553, 614] on video at bounding box center [604, 600] width 229 height 148
click at [469, 601] on div at bounding box center [470, 600] width 40 height 148
click at [416, 597] on icon at bounding box center [420, 598] width 8 height 8
